Goal: Check status: Check status

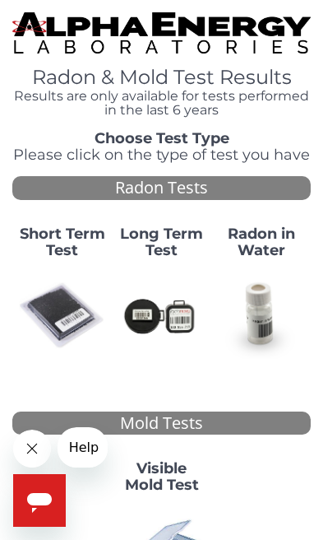
click at [68, 296] on img at bounding box center [62, 315] width 86 height 86
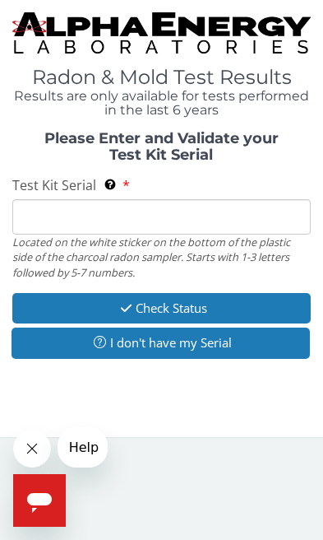
click at [64, 21] on img at bounding box center [161, 32] width 299 height 41
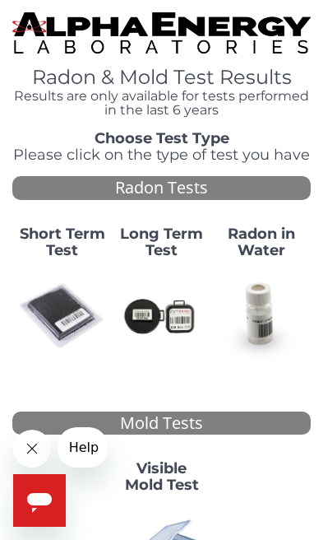
click at [62, 290] on img at bounding box center [62, 315] width 86 height 86
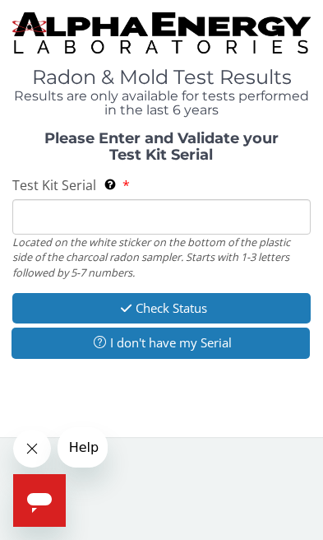
click at [48, 203] on input "Test Kit Serial Located on the white sticker on the bottom of the plastic side …" at bounding box center [161, 216] width 299 height 35
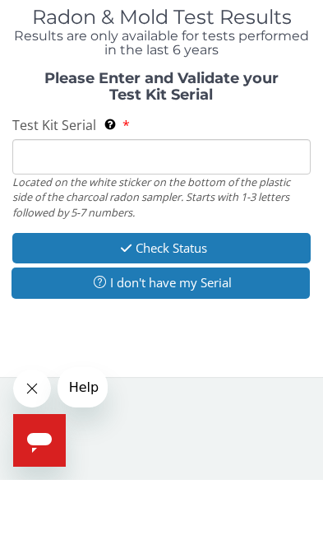
paste input "AA751457"
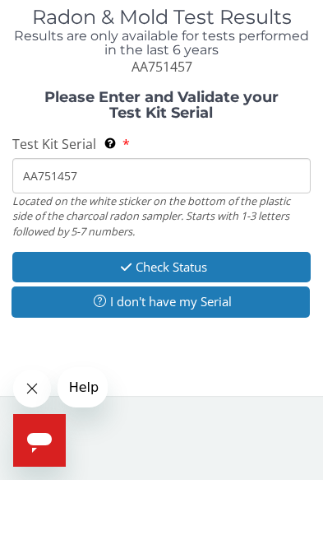
type input "AA751457"
click at [235, 312] on button "Check Status" at bounding box center [161, 327] width 299 height 30
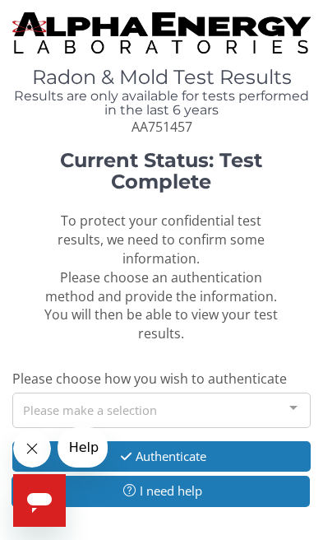
click at [288, 401] on div at bounding box center [293, 408] width 33 height 31
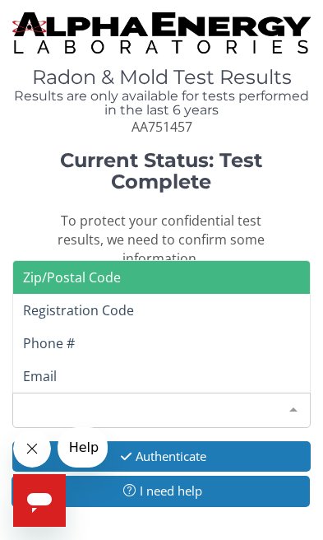
click at [249, 361] on span "Email" at bounding box center [161, 376] width 297 height 33
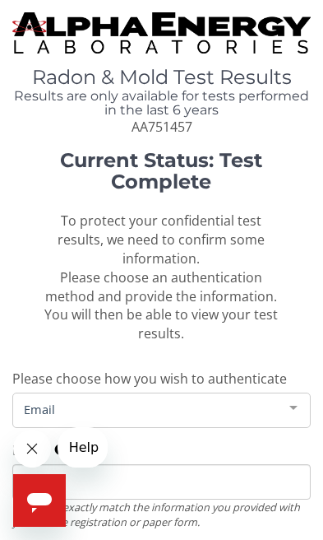
click at [243, 406] on span "Email" at bounding box center [149, 409] width 258 height 18
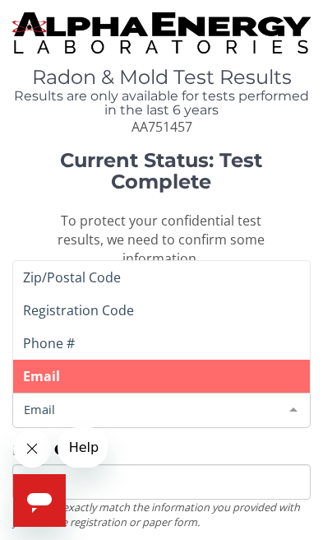
click at [226, 365] on span "Email" at bounding box center [161, 376] width 297 height 33
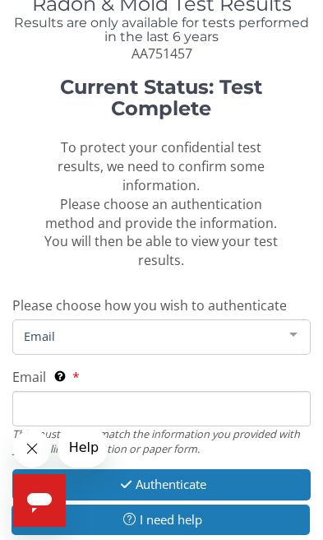
click at [222, 396] on input "Email This must exactly match the information you provided with your online reg…" at bounding box center [161, 408] width 299 height 35
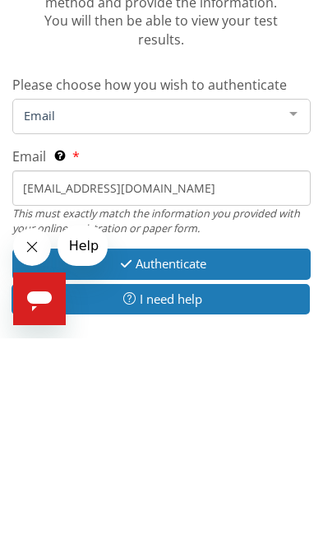
type input "[EMAIL_ADDRESS][DOMAIN_NAME]"
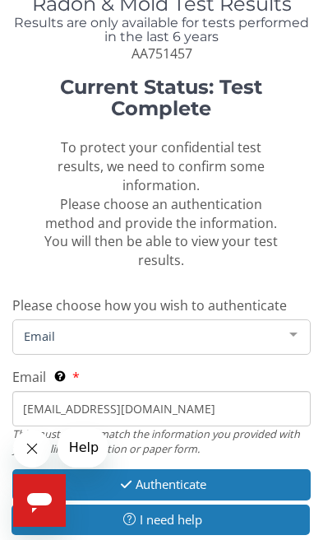
click at [272, 472] on button "Authenticate" at bounding box center [161, 484] width 299 height 30
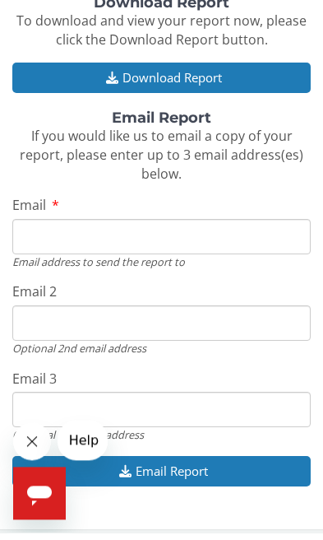
scroll to position [230, 0]
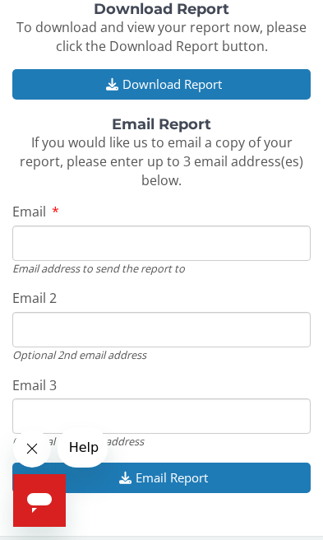
click at [266, 69] on button "Download Report" at bounding box center [161, 84] width 299 height 30
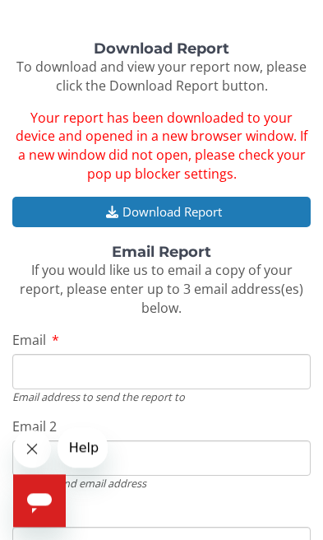
scroll to position [0, 0]
